Goal: Information Seeking & Learning: Understand process/instructions

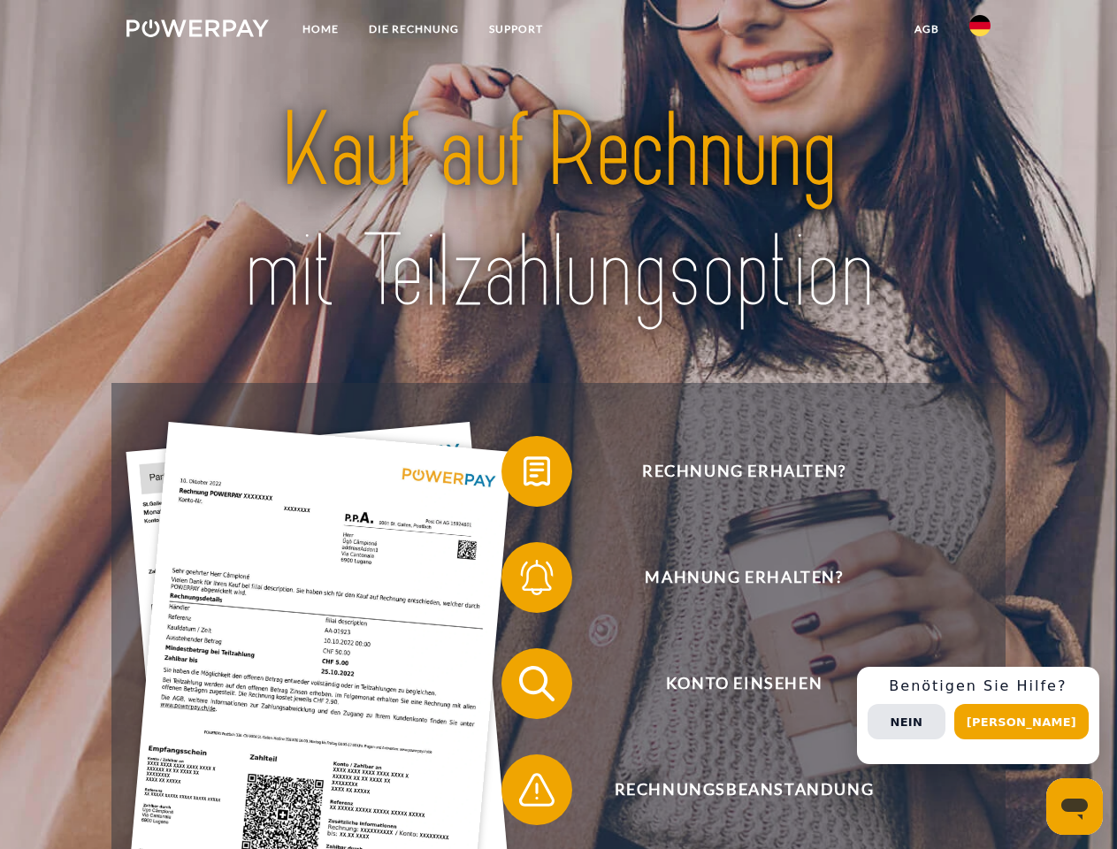
click at [197, 31] on img at bounding box center [197, 28] width 142 height 18
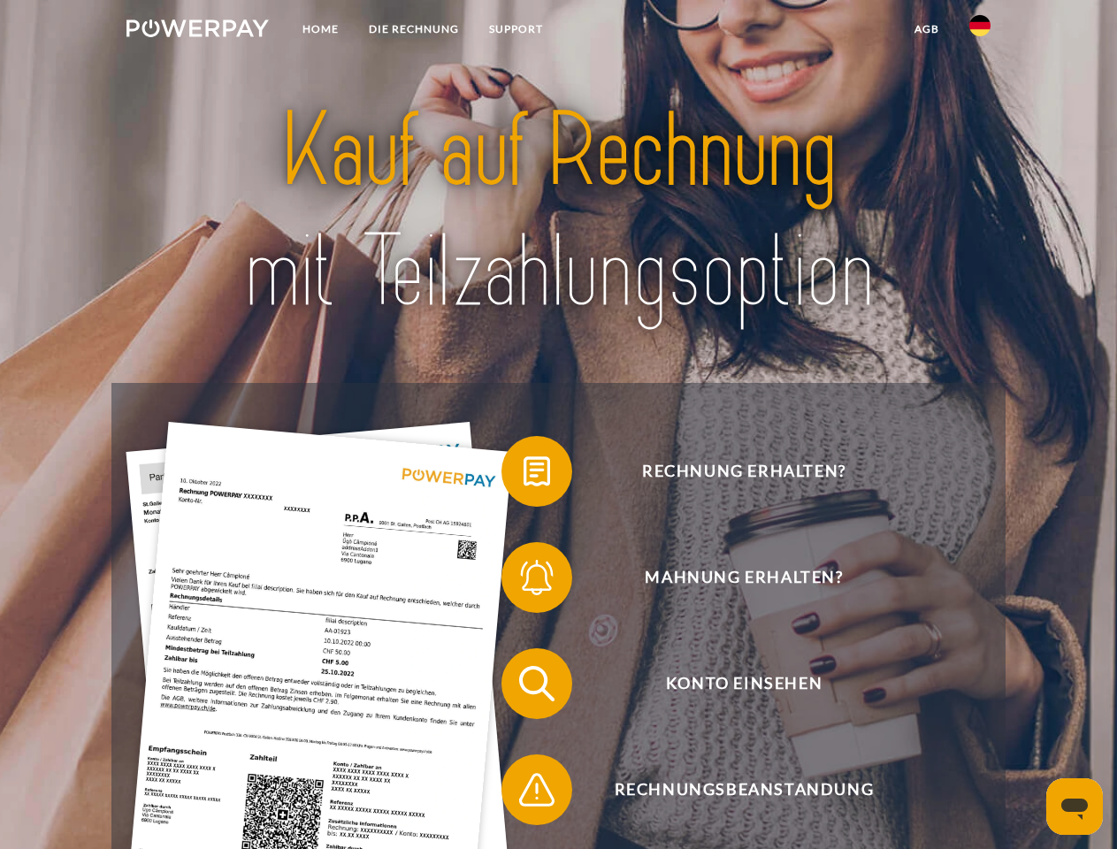
click at [980, 31] on img at bounding box center [979, 25] width 21 height 21
click at [926, 29] on link "agb" at bounding box center [926, 29] width 55 height 32
click at [523, 475] on span at bounding box center [510, 471] width 88 height 88
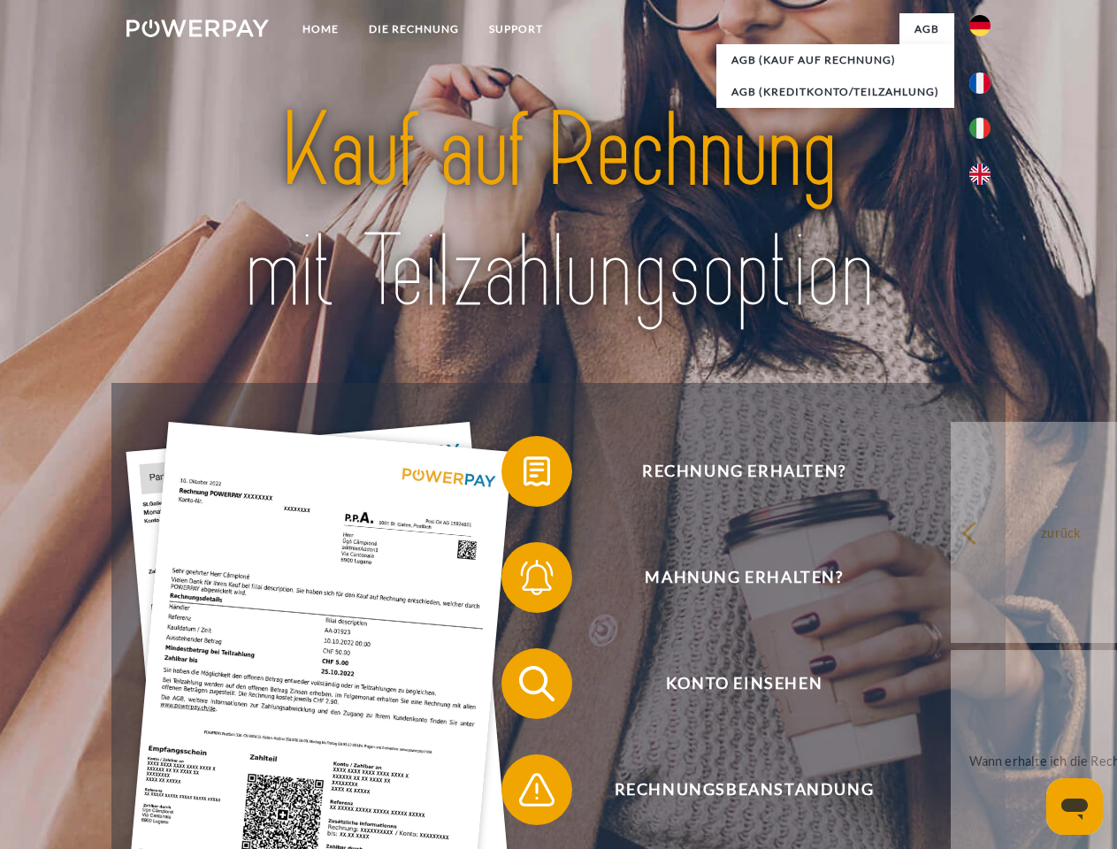
click at [523, 581] on span at bounding box center [510, 577] width 88 height 88
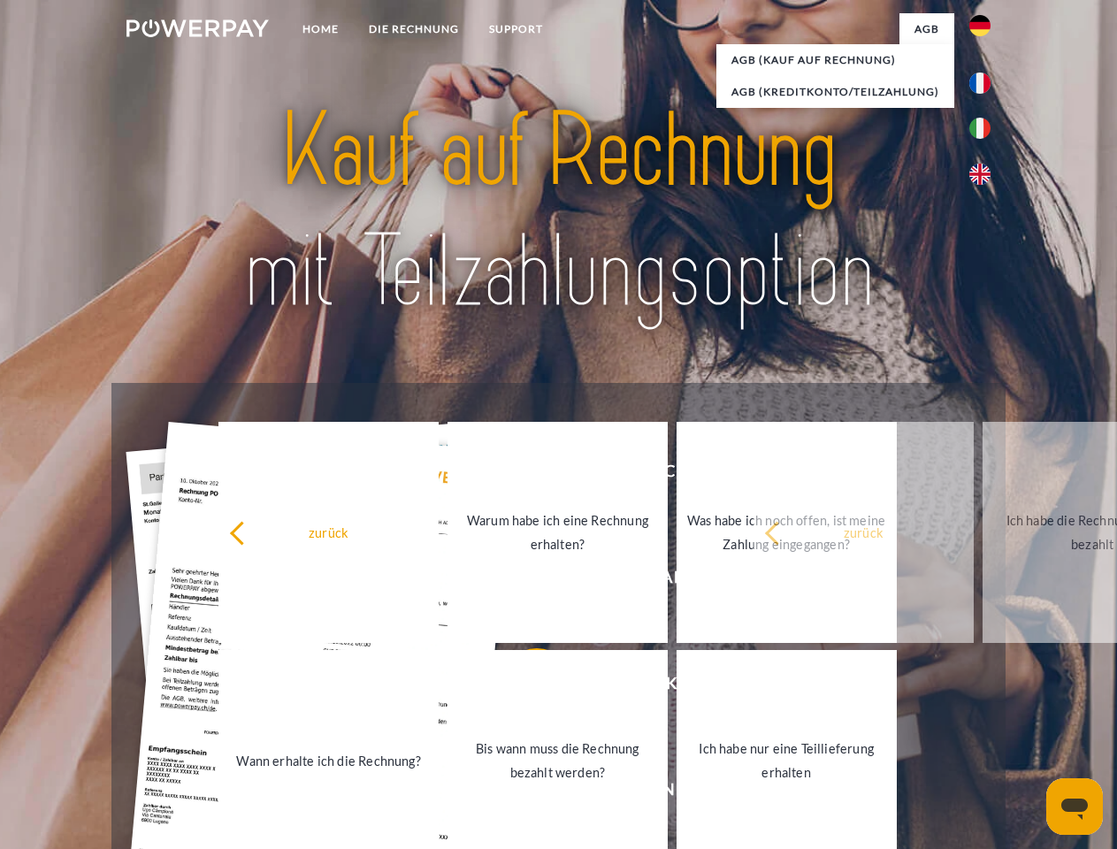
click at [523, 687] on link "Bis wann muss die Rechnung bezahlt werden?" at bounding box center [557, 760] width 220 height 221
click at [523, 793] on span at bounding box center [510, 789] width 88 height 88
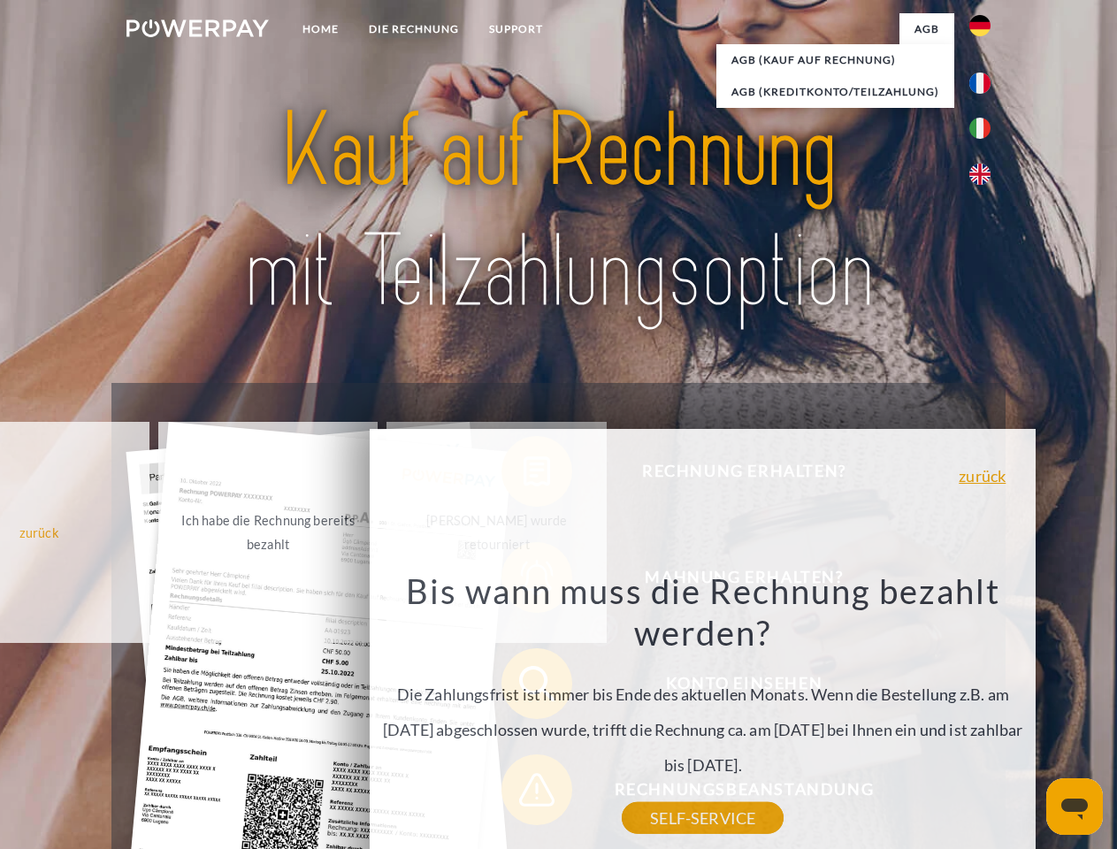
click at [984, 715] on div "Rechnung erhalten? Mahnung erhalten? Konto einsehen" at bounding box center [557, 736] width 893 height 707
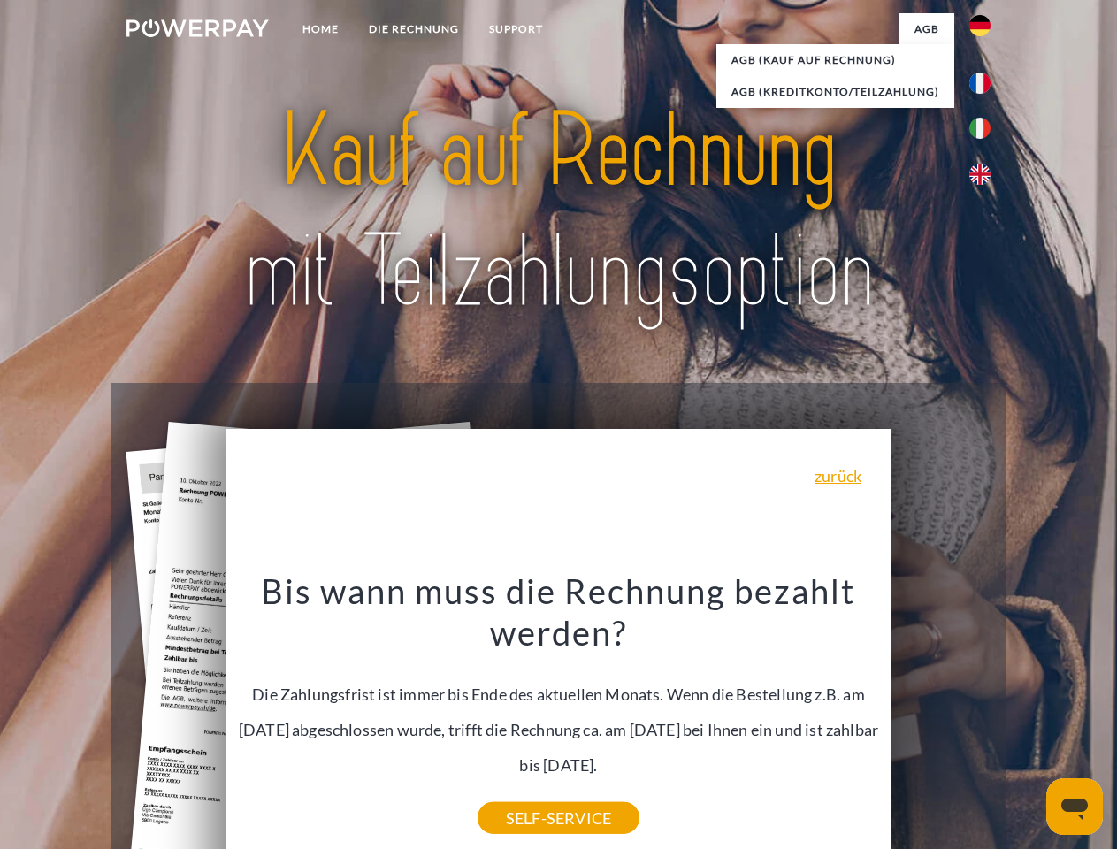
click at [941, 719] on span "Konto einsehen" at bounding box center [743, 683] width 433 height 71
click at [1027, 721] on header "Home DIE RECHNUNG SUPPORT" at bounding box center [558, 610] width 1117 height 1221
